Goal: Task Accomplishment & Management: Use online tool/utility

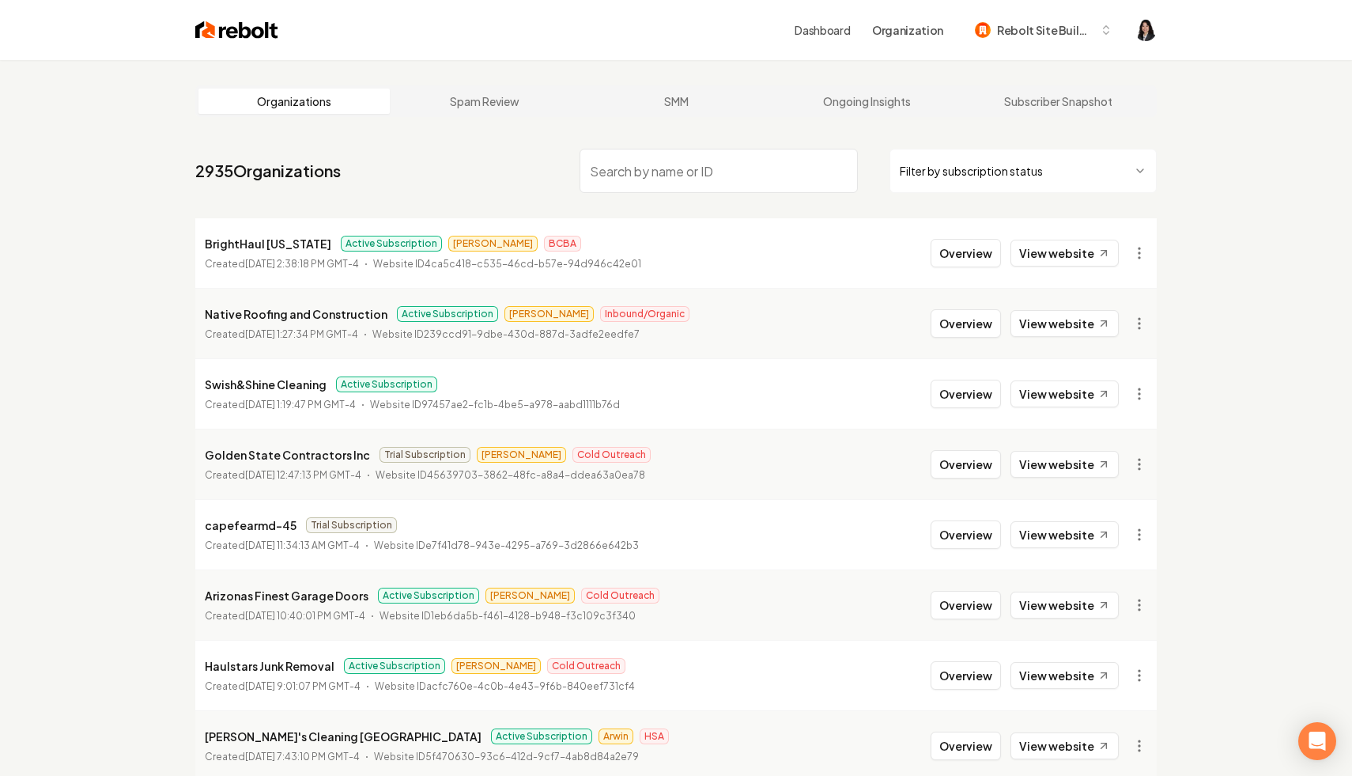
click at [1097, 178] on html "Dashboard Organization Rebolt Site Builder Organizations Spam Review SMM Ongoin…" at bounding box center [676, 388] width 1352 height 776
click at [789, 174] on html "Dashboard Organization Rebolt Site Builder Organizations Spam Review SMM Ongoin…" at bounding box center [676, 388] width 1352 height 776
click at [789, 174] on input "search" at bounding box center [719, 171] width 278 height 44
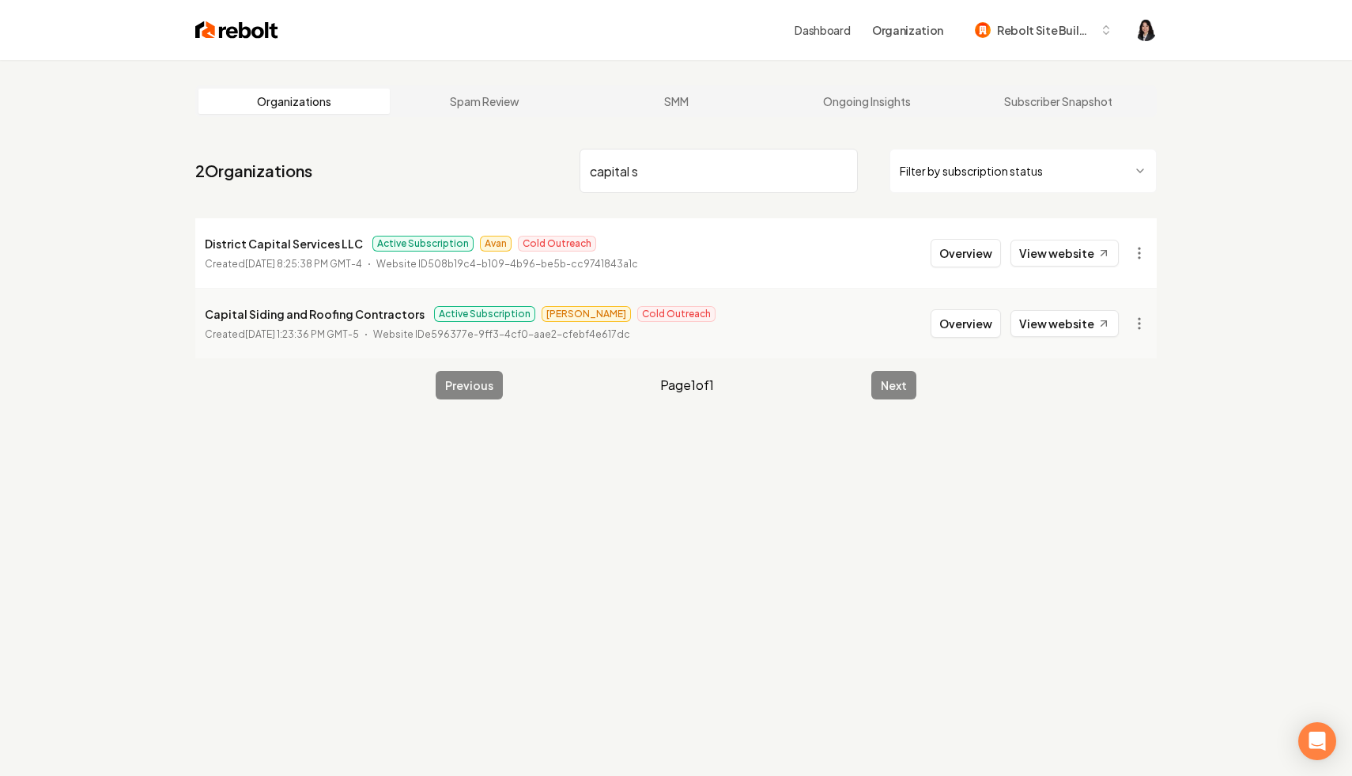
type input "capital s"
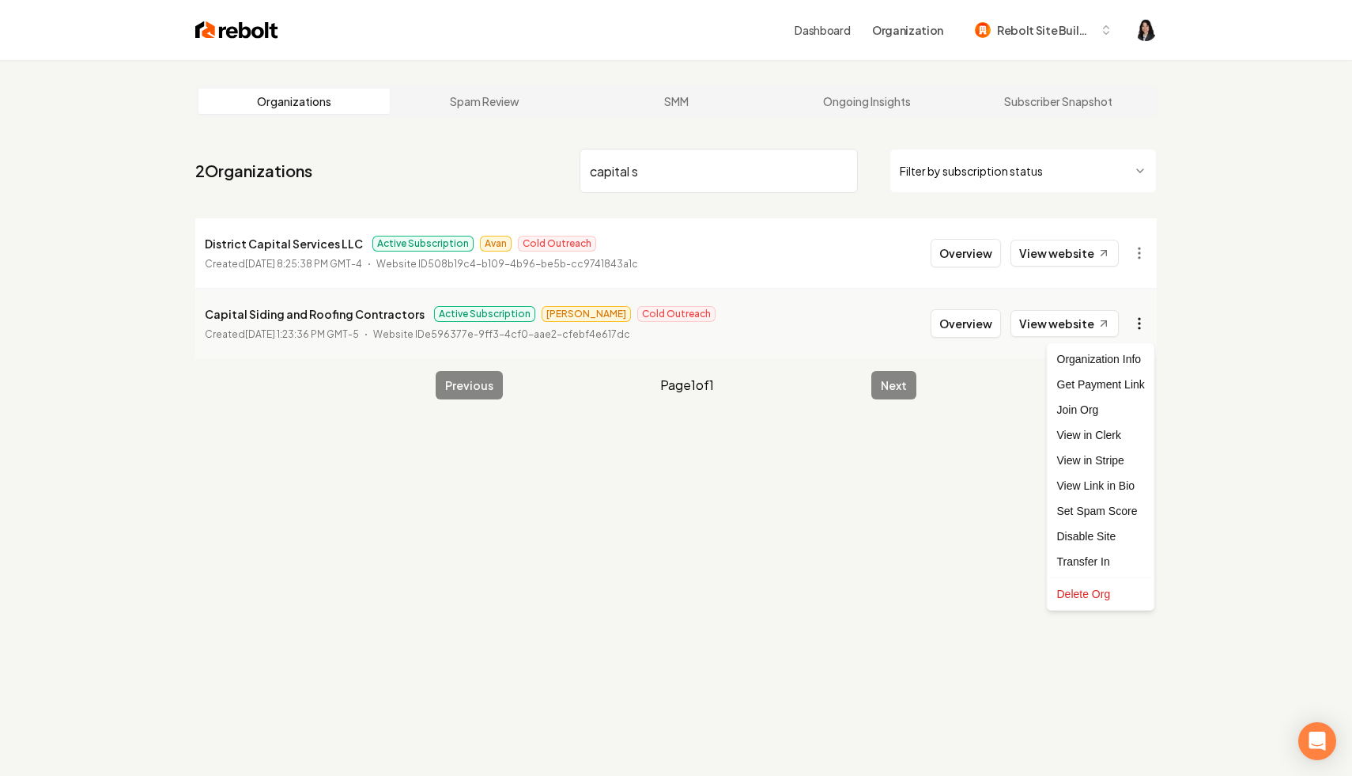
click at [1143, 323] on html "Dashboard Organization Rebolt Site Builder Organizations Spam Review SMM Ongoin…" at bounding box center [676, 388] width 1352 height 776
click at [1126, 448] on link "View in Stripe" at bounding box center [1101, 460] width 100 height 25
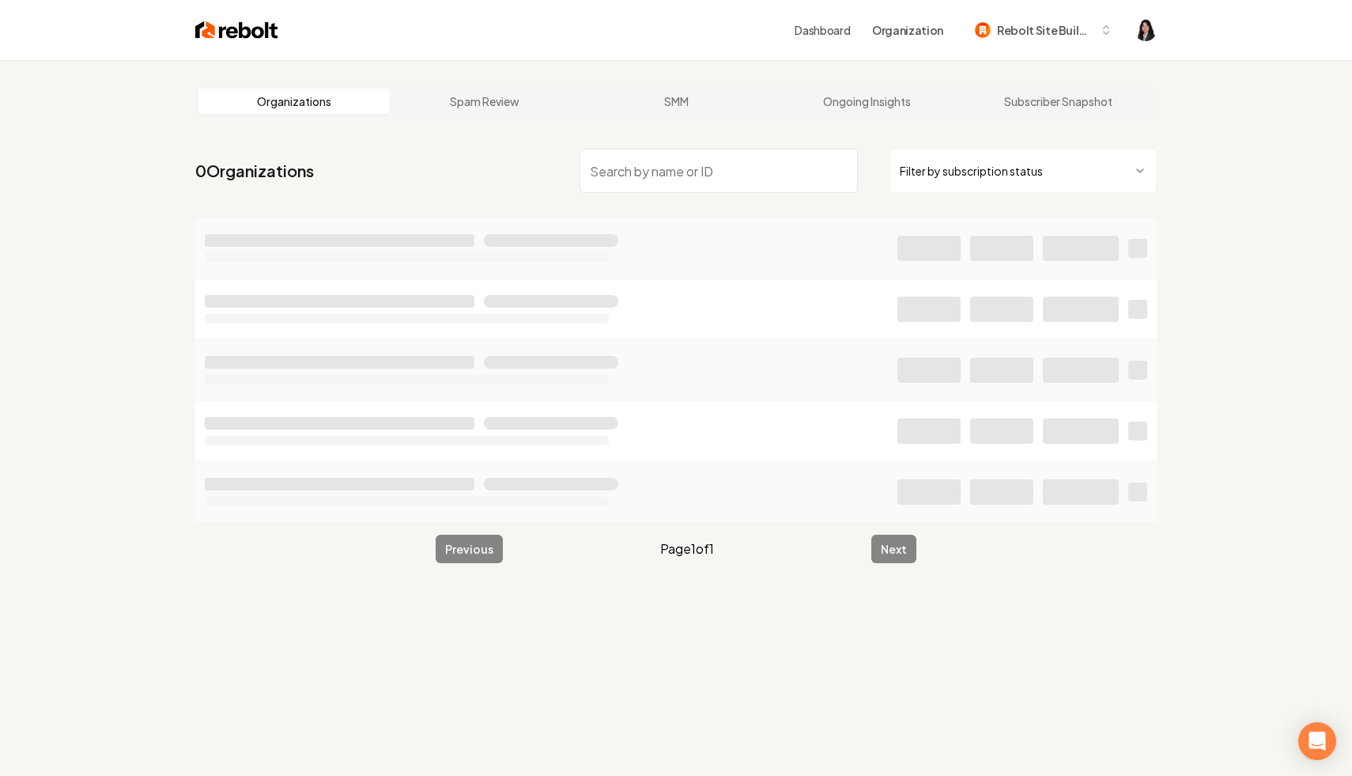
click at [1032, 163] on html "Dashboard Organization Rebolt Site Builder Organizations Spam Review SMM Ongoin…" at bounding box center [676, 388] width 1352 height 776
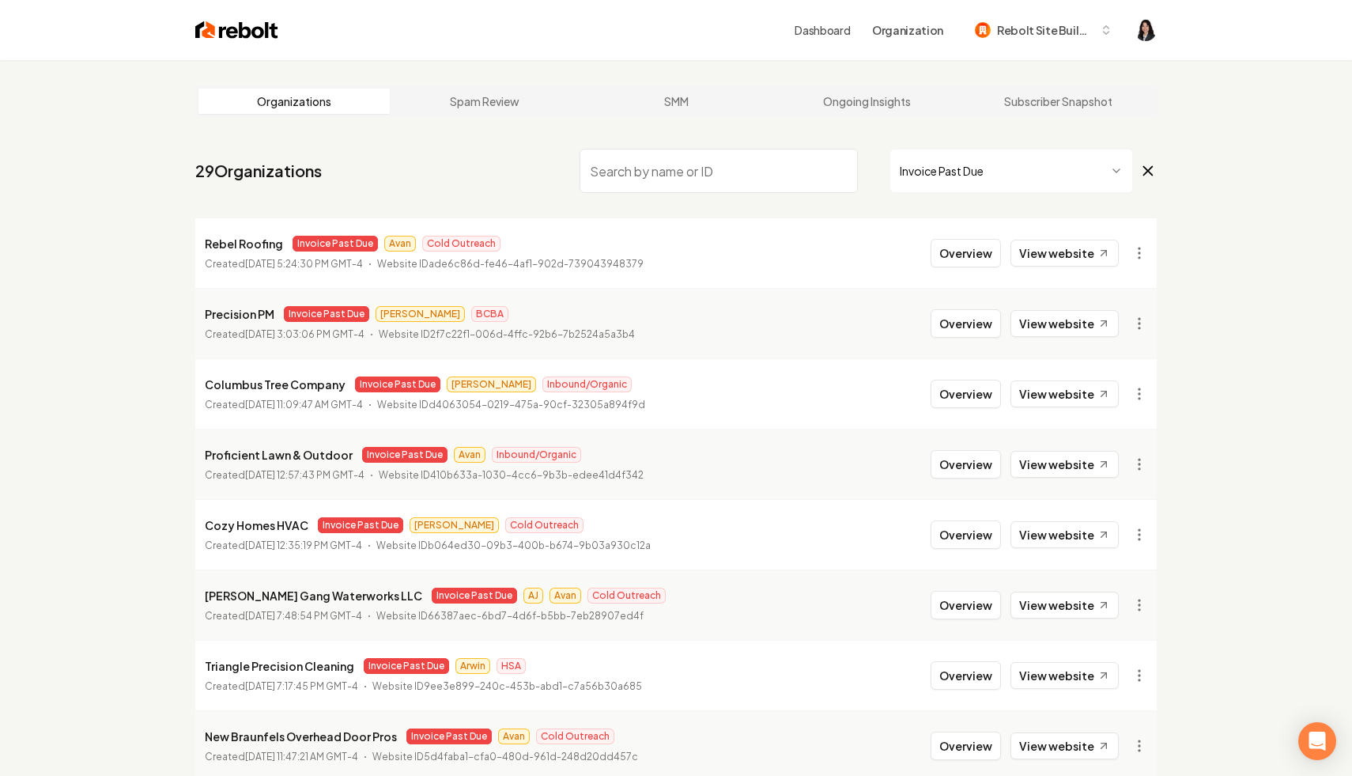
click at [661, 183] on input "search" at bounding box center [719, 171] width 278 height 44
click at [1137, 176] on span "Invoice Past Due" at bounding box center [1023, 171] width 267 height 44
click at [1144, 175] on icon at bounding box center [1148, 171] width 9 height 9
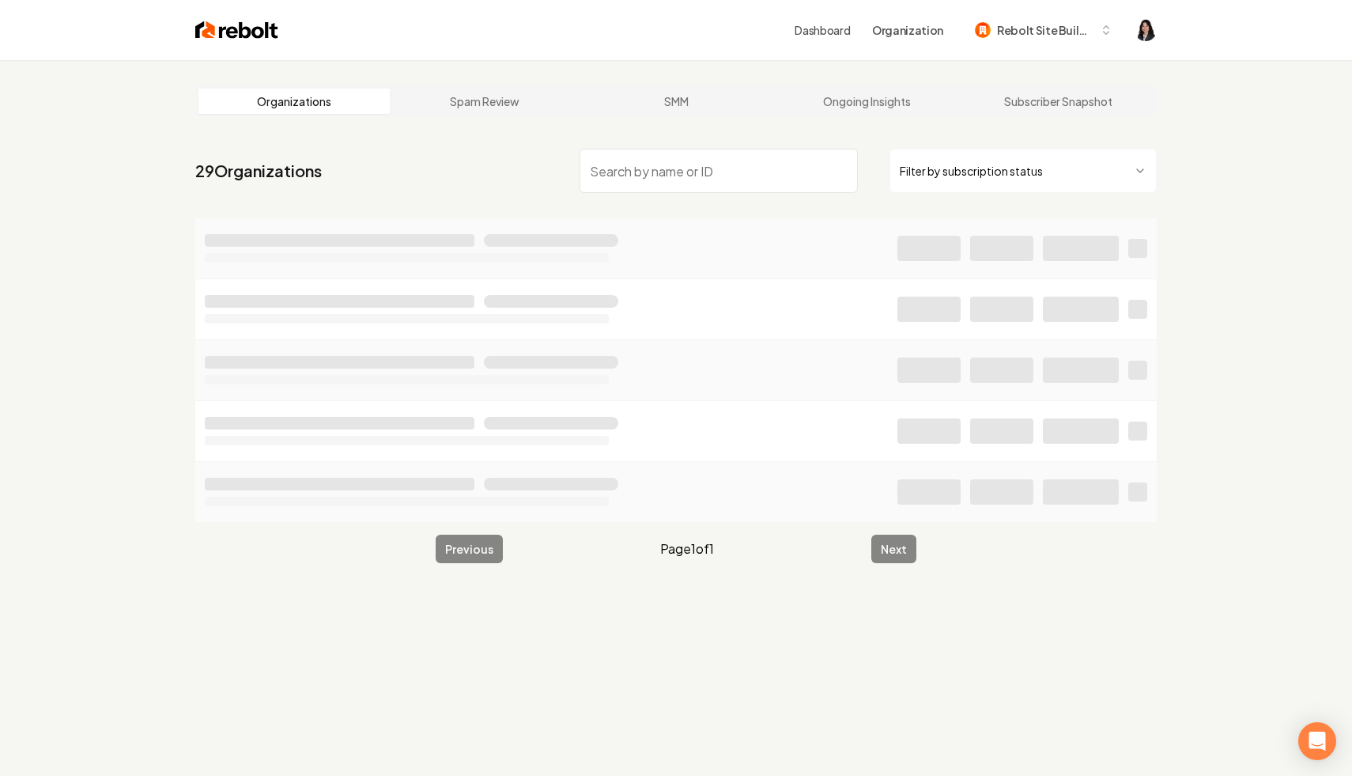
click at [786, 182] on input "search" at bounding box center [719, 171] width 278 height 44
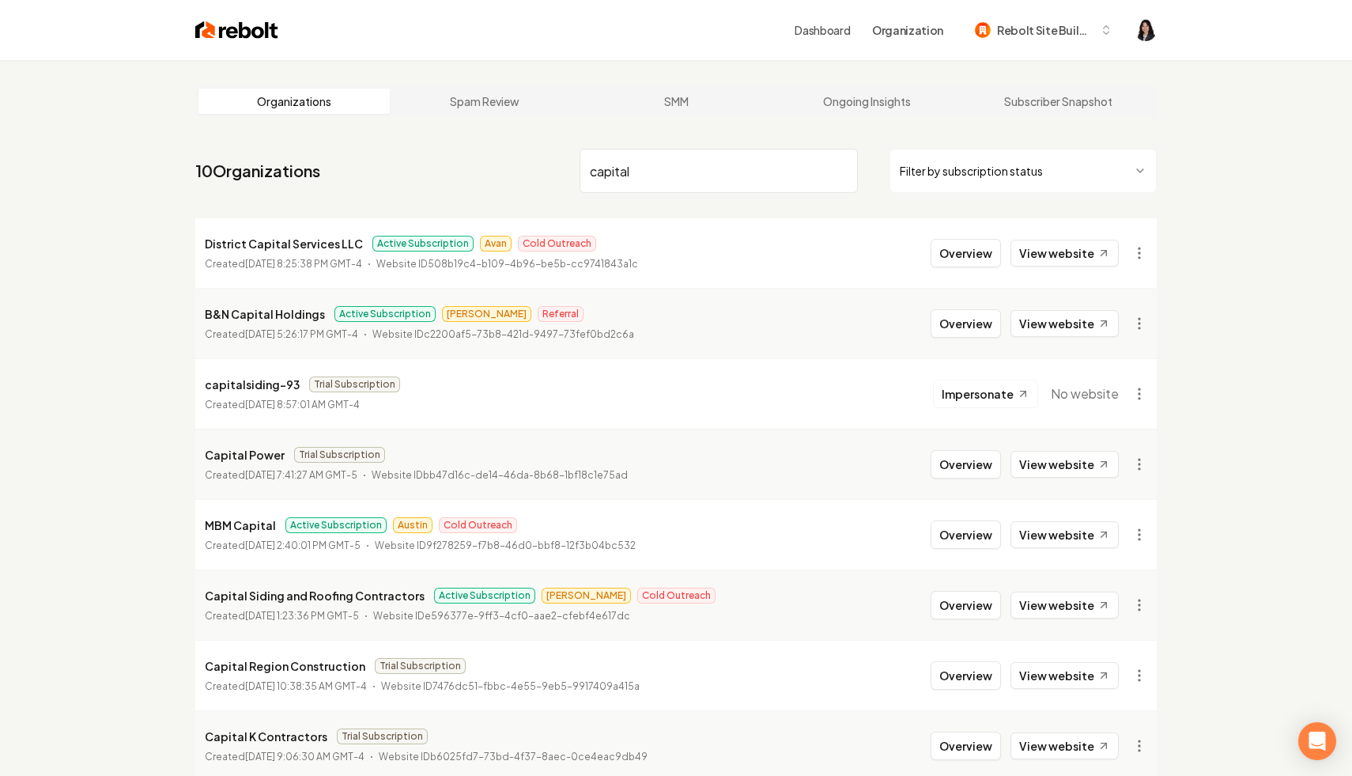
type input "capital"
click at [1143, 603] on html "Dashboard Organization Rebolt Site Builder Organizations Spam Review SMM Ongoin…" at bounding box center [676, 388] width 1352 height 776
click at [1126, 437] on link "View in Stripe" at bounding box center [1101, 435] width 100 height 25
